Goal: Task Accomplishment & Management: Use online tool/utility

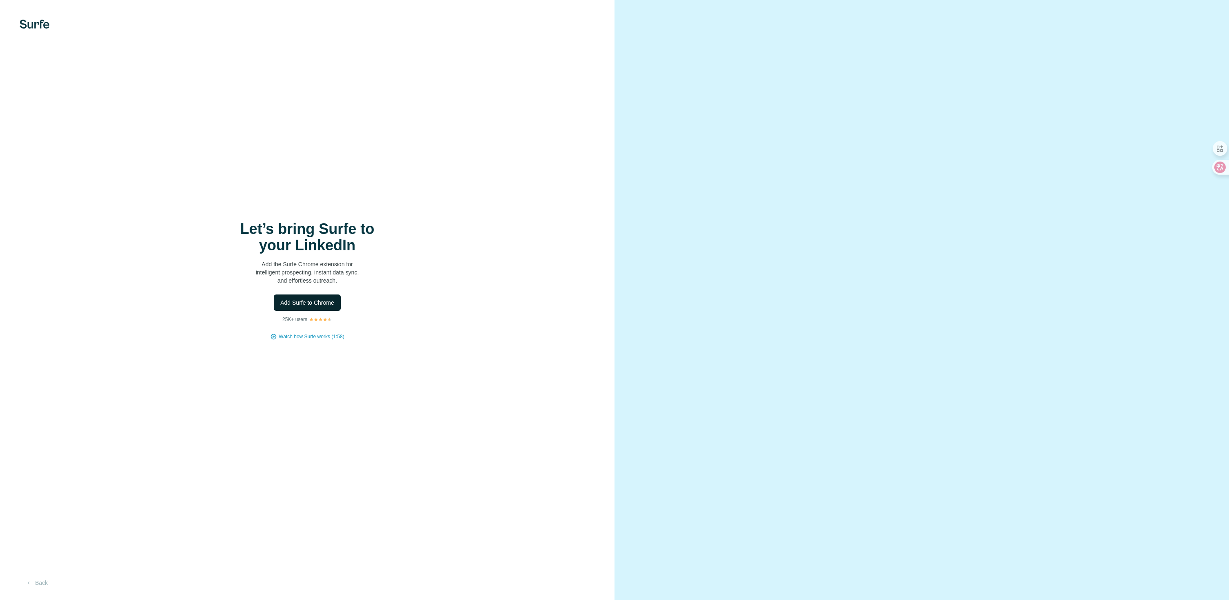
click at [334, 295] on button "Add Surfe to Chrome" at bounding box center [307, 302] width 67 height 16
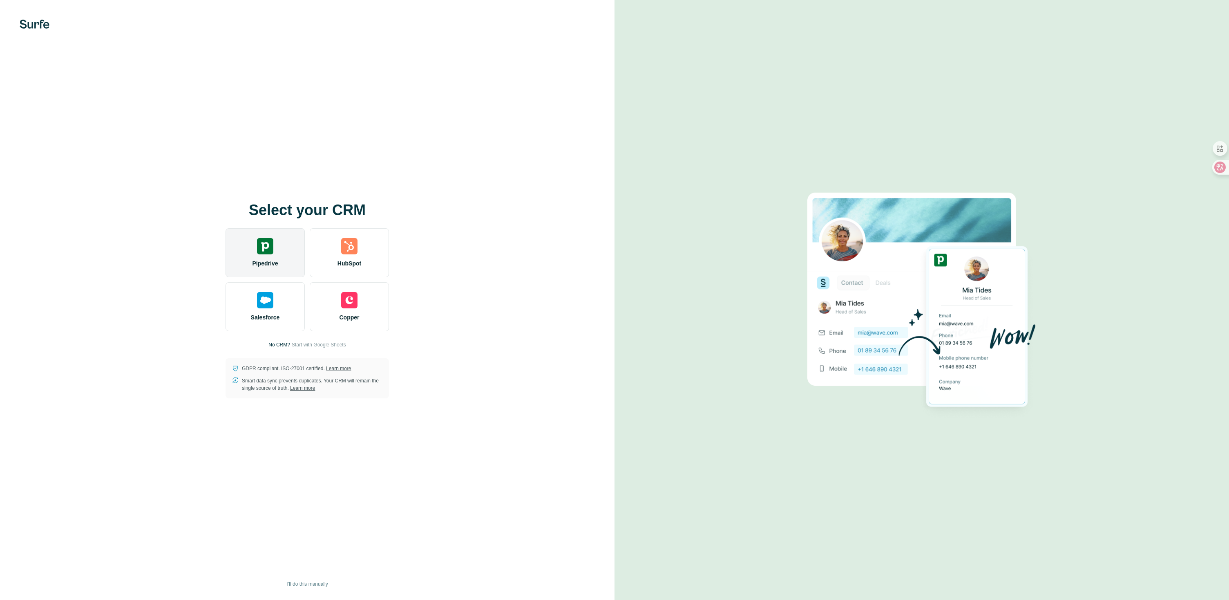
click at [283, 254] on div "Pipedrive" at bounding box center [265, 252] width 79 height 49
